Goal: Navigation & Orientation: Find specific page/section

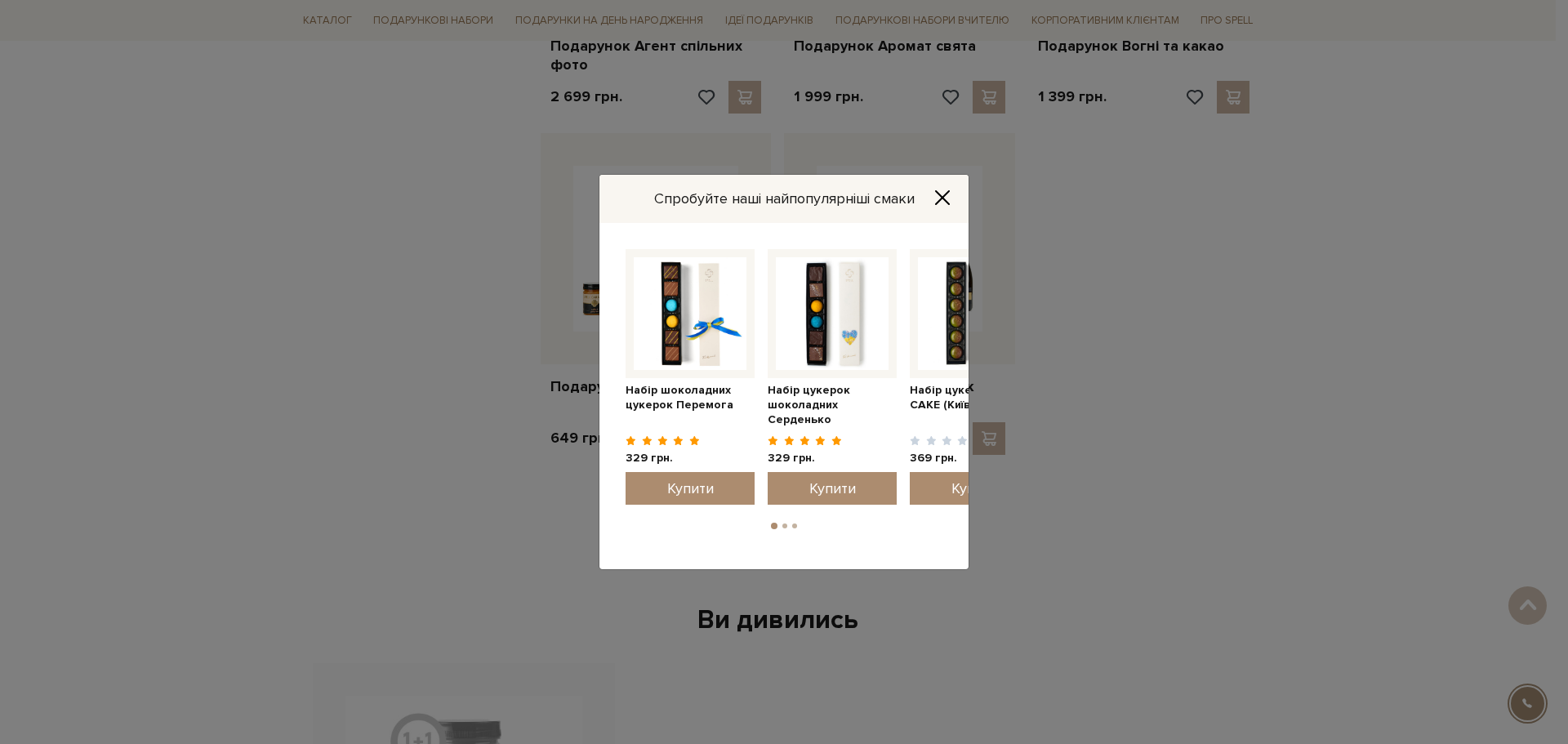
click at [946, 198] on icon "Close" at bounding box center [942, 197] width 16 height 16
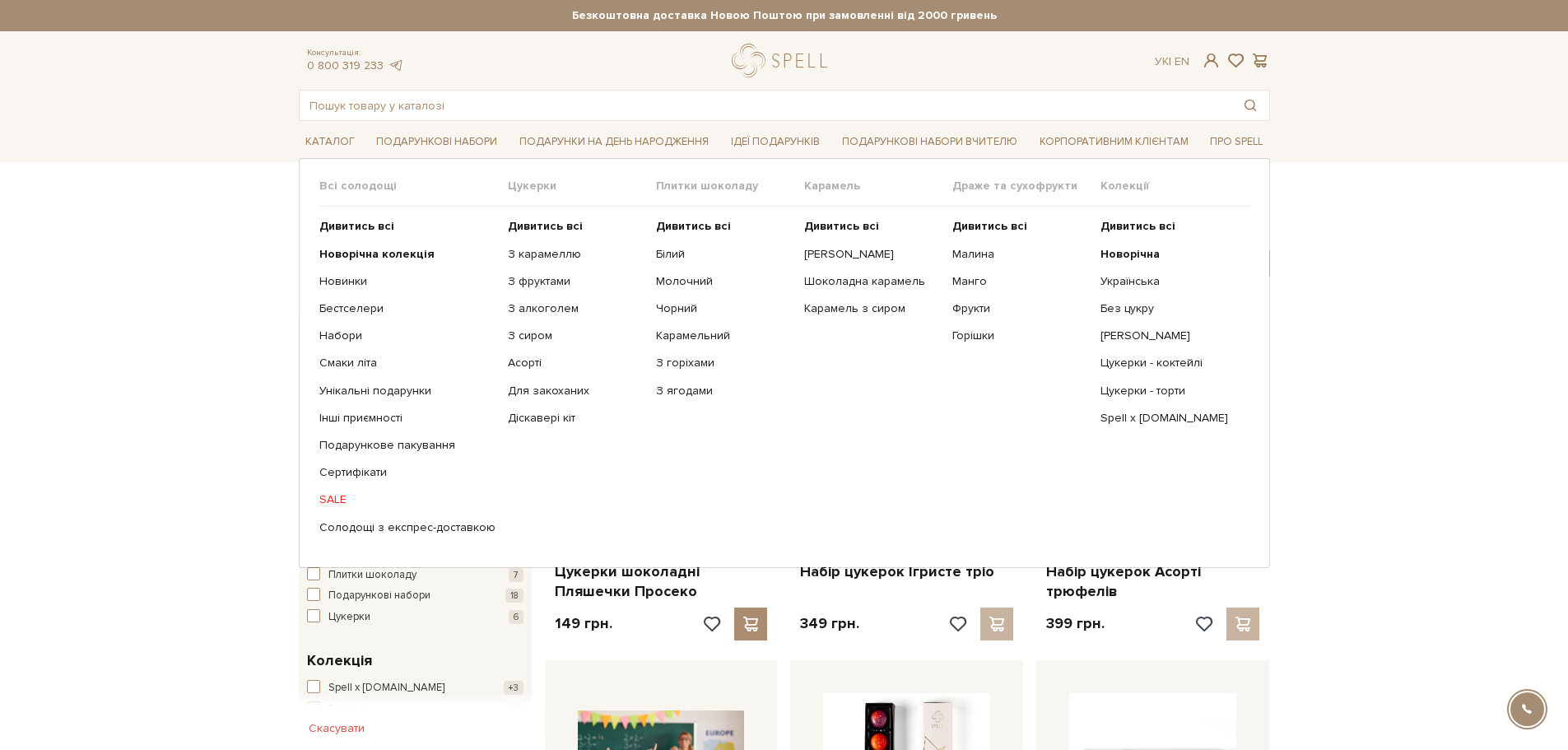
click at [335, 500] on link "SALE" at bounding box center [408, 499] width 176 height 15
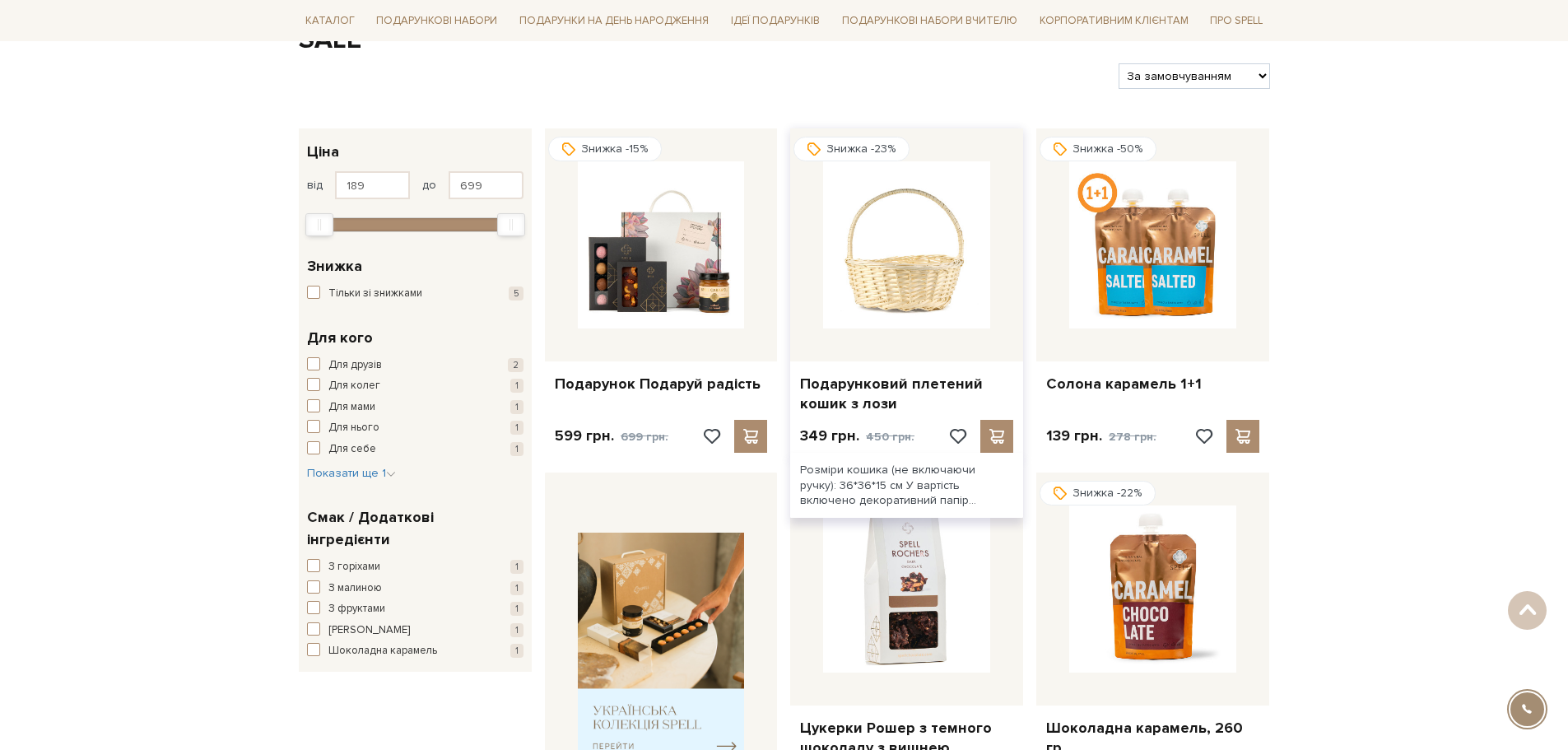
scroll to position [165, 0]
